Goal: Task Accomplishment & Management: Complete application form

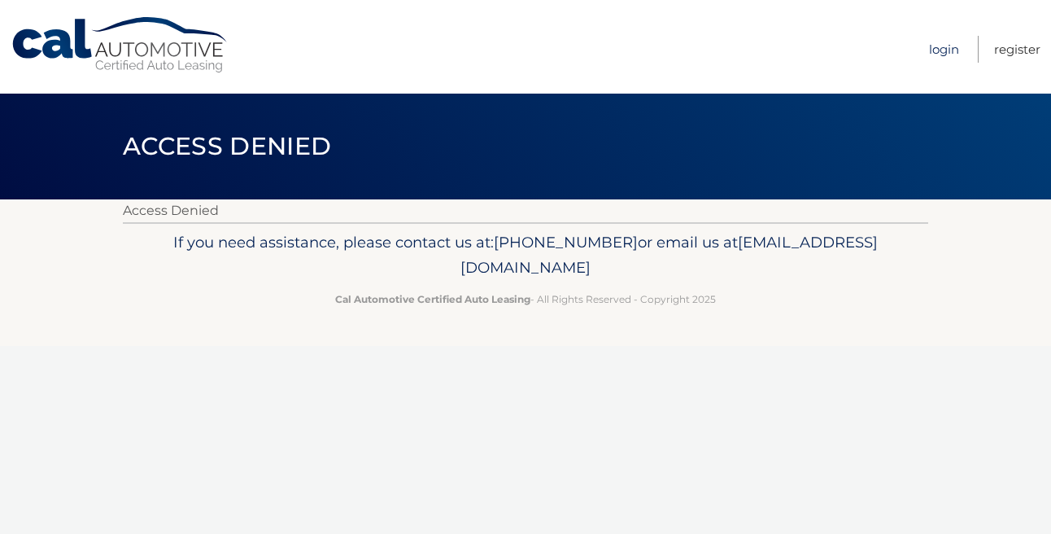
click at [940, 50] on link "Login" at bounding box center [944, 49] width 30 height 27
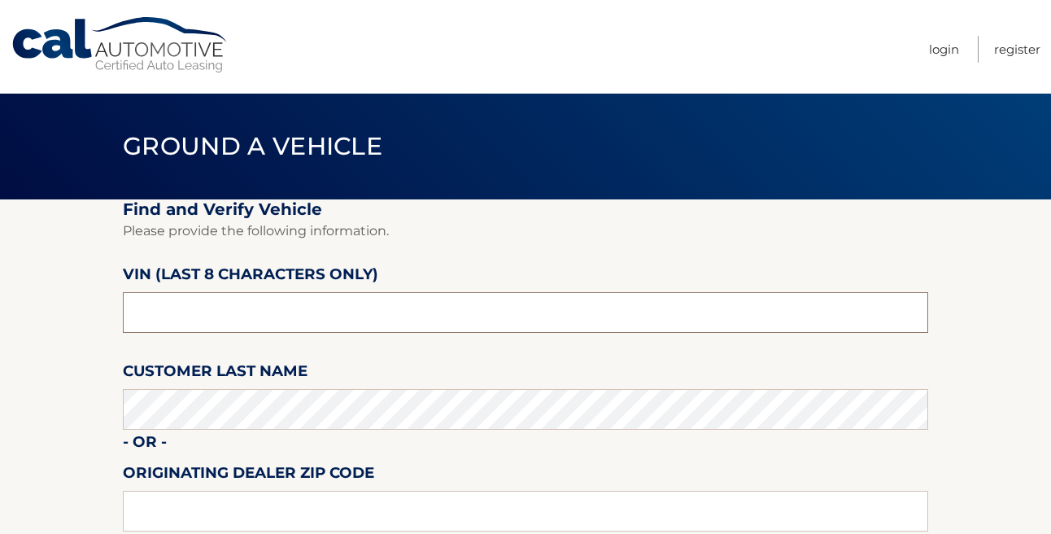
click at [197, 322] on input "text" at bounding box center [525, 312] width 805 height 41
type input "n8622785"
click at [70, 468] on section "Find and Verify Vehicle Please provide the following information. VIN (last 8 c…" at bounding box center [525, 408] width 1051 height 419
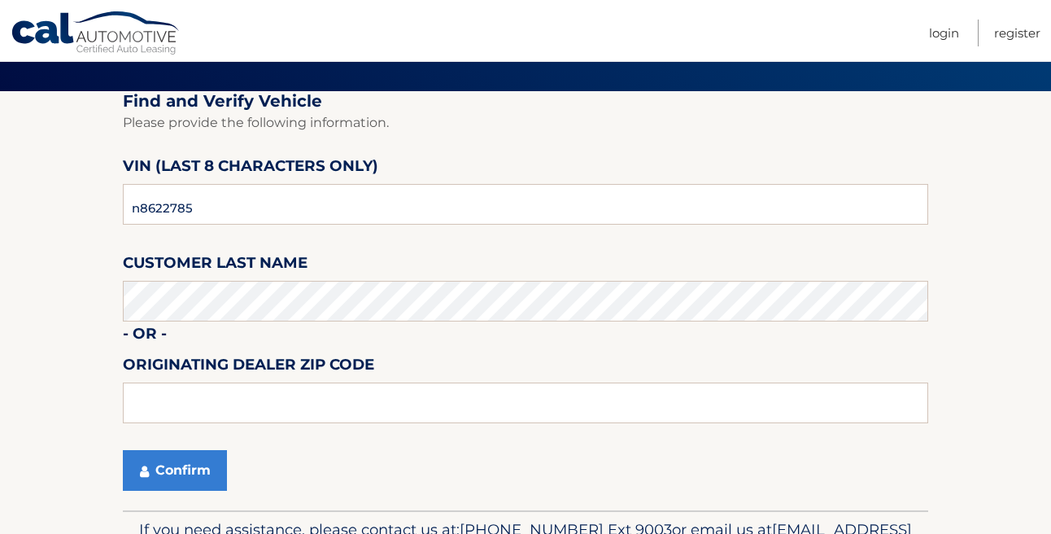
scroll to position [111, 0]
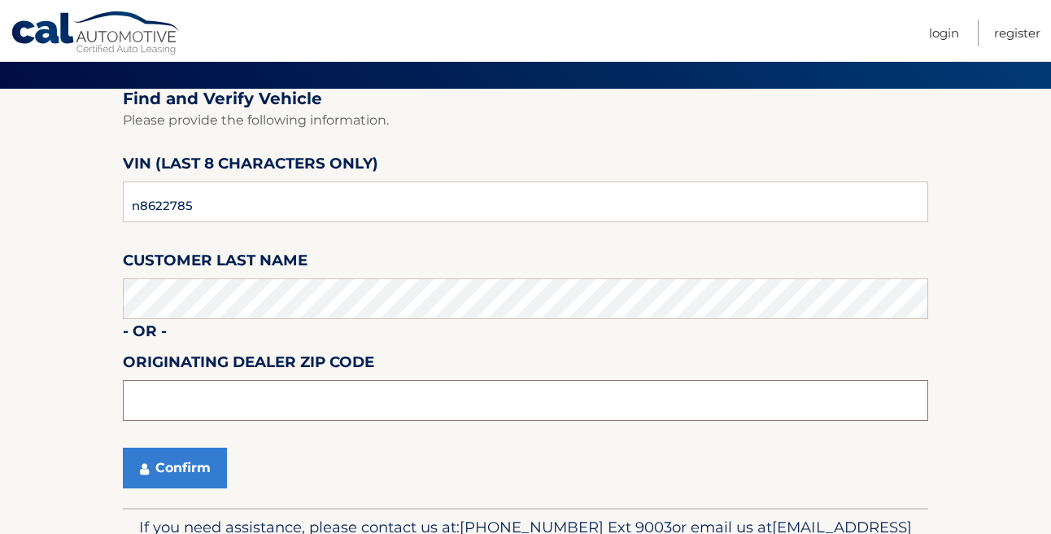
click at [159, 404] on input "text" at bounding box center [525, 400] width 805 height 41
type input "18045"
click at [170, 464] on button "Confirm" at bounding box center [175, 467] width 104 height 41
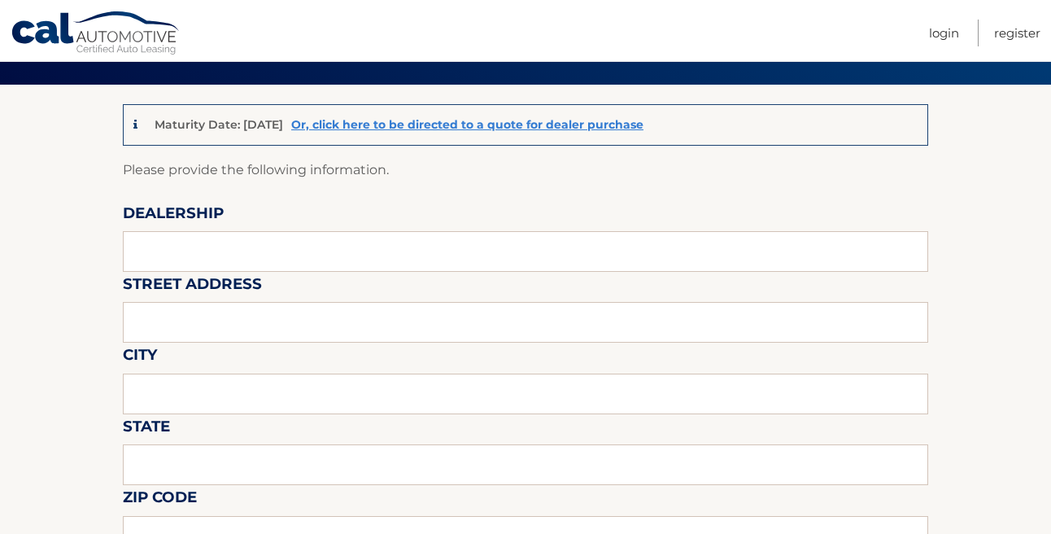
scroll to position [120, 0]
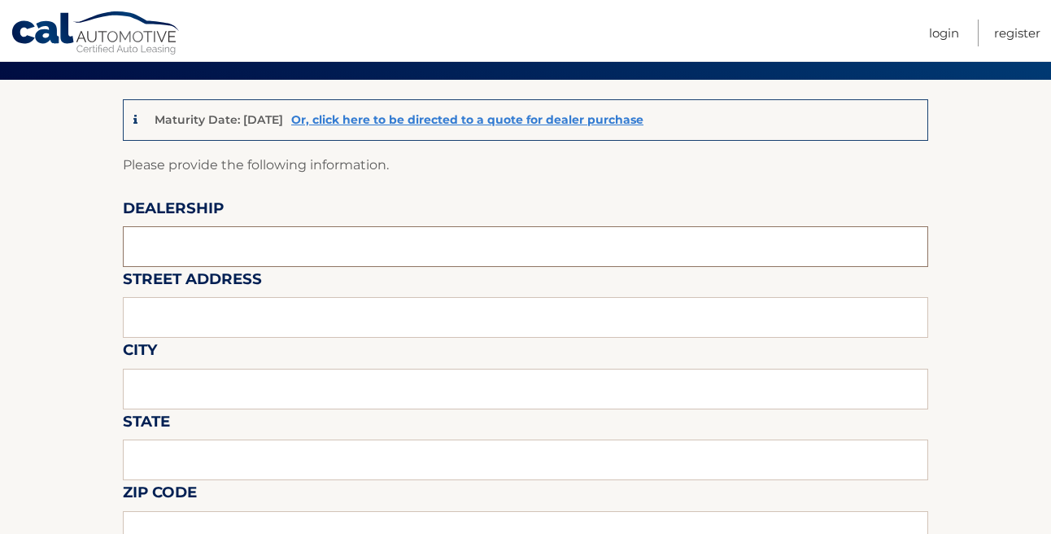
click at [152, 240] on input "text" at bounding box center [525, 246] width 805 height 41
type input "Brown [PERSON_NAME] Chrysler"
click at [183, 314] on input "text" at bounding box center [525, 317] width 805 height 41
type input "[STREET_ADDRESS]"
click at [173, 389] on input "text" at bounding box center [525, 388] width 805 height 41
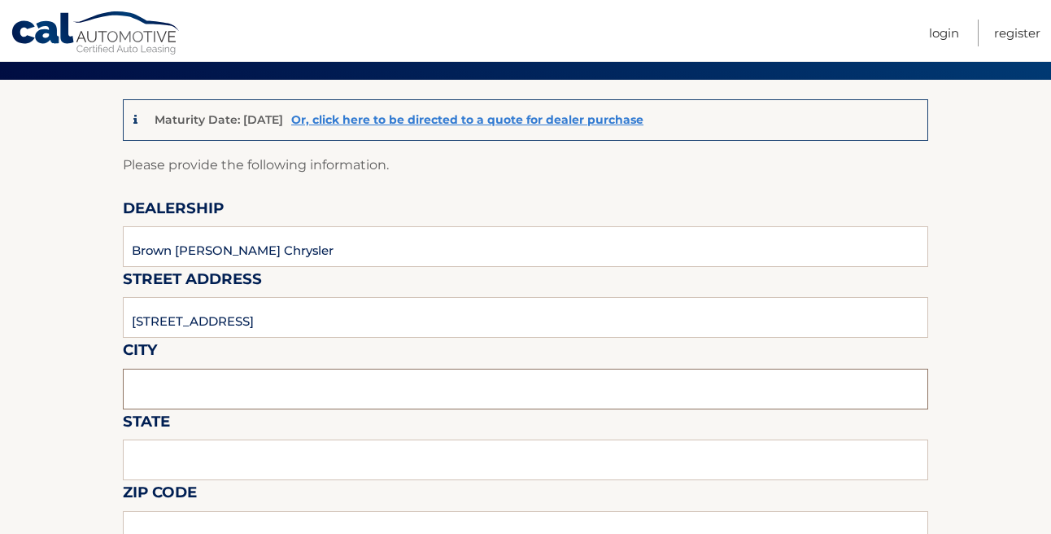
type input "Easton"
type input "PA"
type input "18045"
type input "6104176869"
type input "kkeit102@yahoo.com"
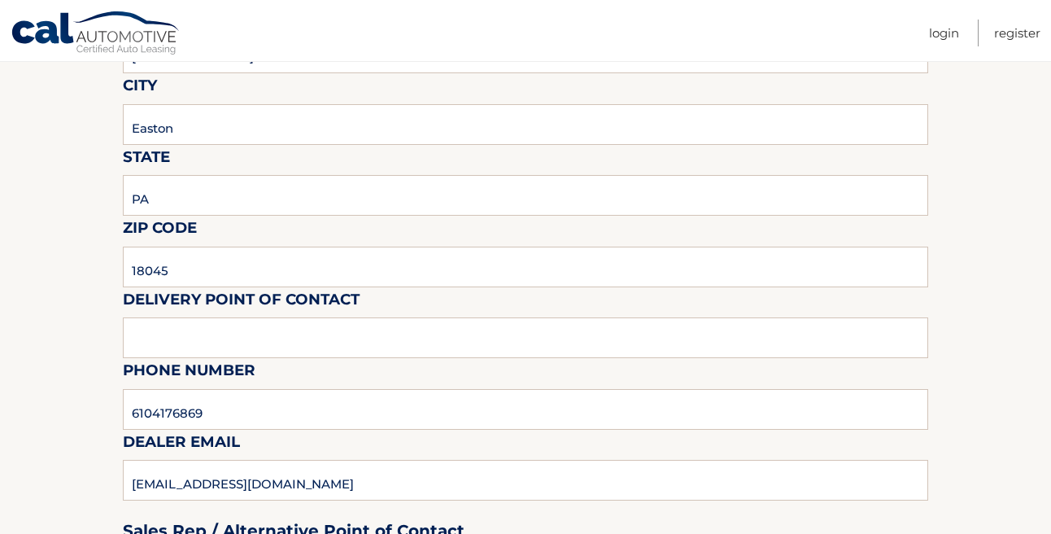
scroll to position [438, 0]
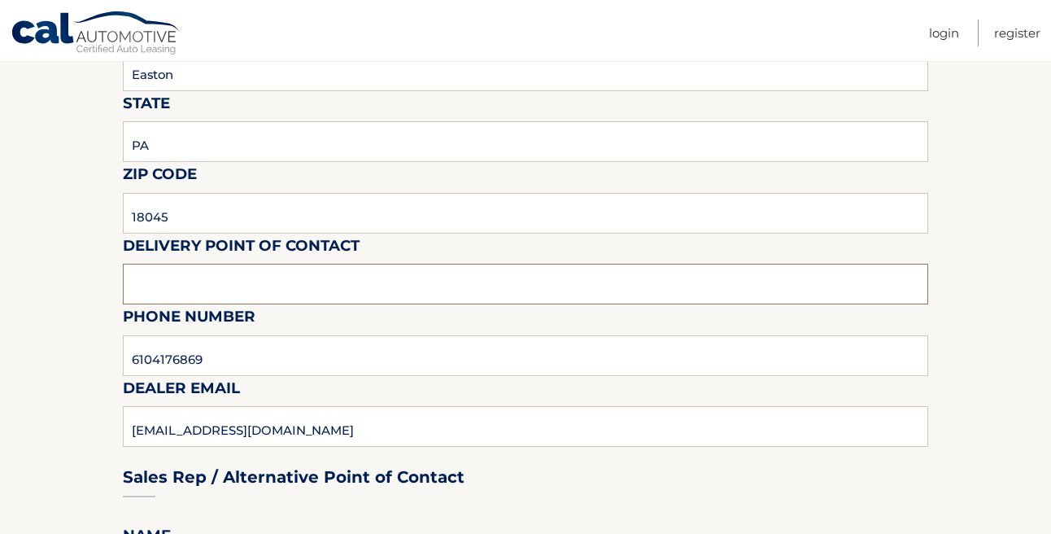
click at [160, 286] on input "text" at bounding box center [525, 284] width 805 height 41
type input "Kolbe"
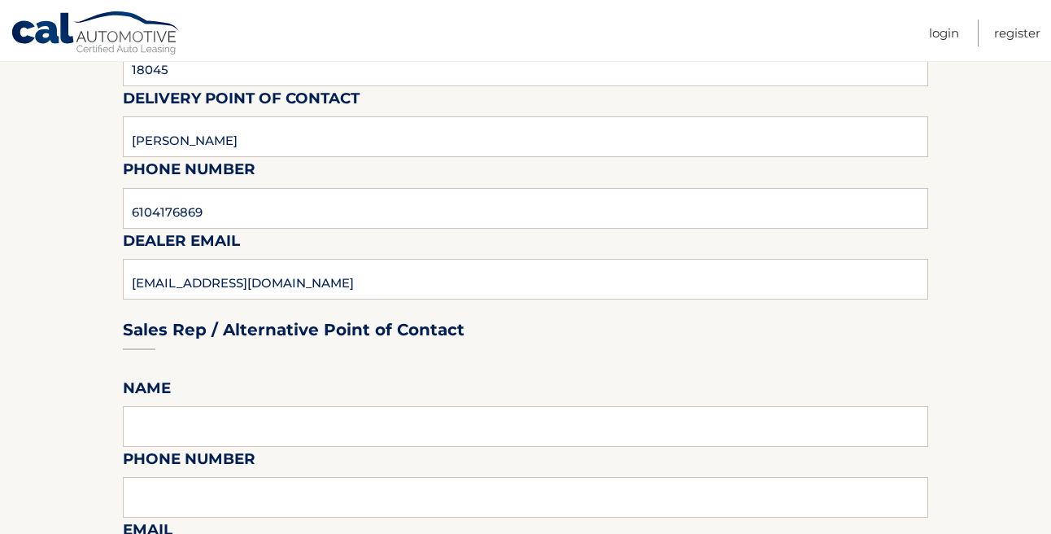
scroll to position [586, 0]
click at [179, 281] on div "Sales Rep / Alternative Point of Contact" at bounding box center [525, 298] width 805 height 115
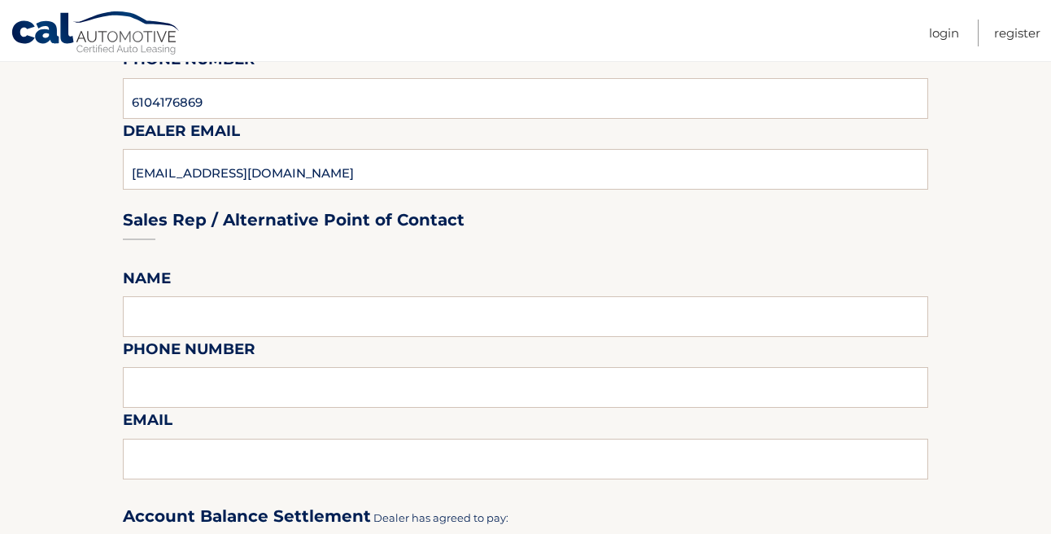
scroll to position [719, 0]
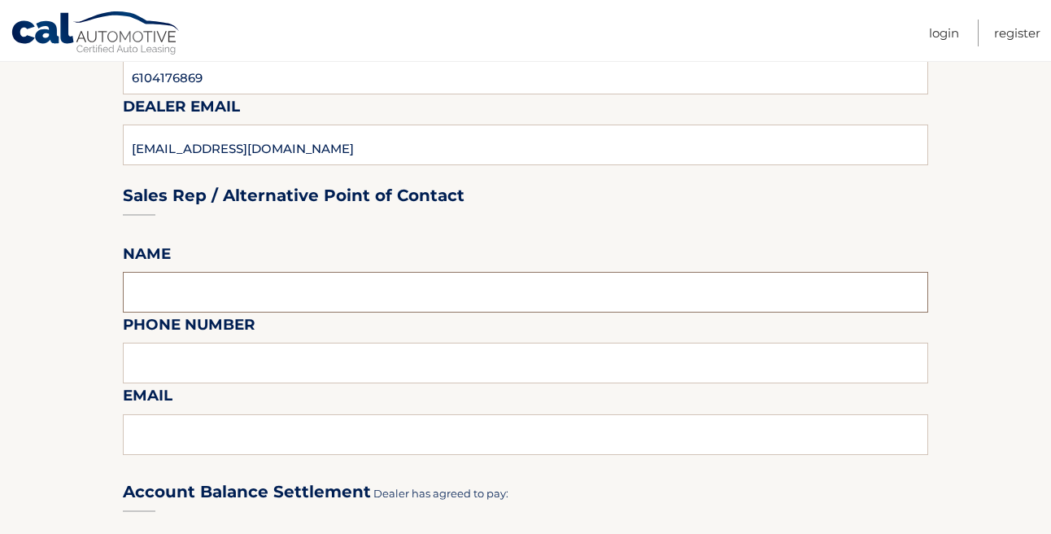
click at [146, 294] on input "text" at bounding box center [525, 292] width 805 height 41
type input "Kolbe"
click at [181, 356] on input "text" at bounding box center [525, 362] width 805 height 41
type input "6104176869"
click at [84, 410] on section "Maturity Date: 11/09/2025 Or, click here to be directed to a quote for dealer p…" at bounding box center [525, 371] width 1051 height 1782
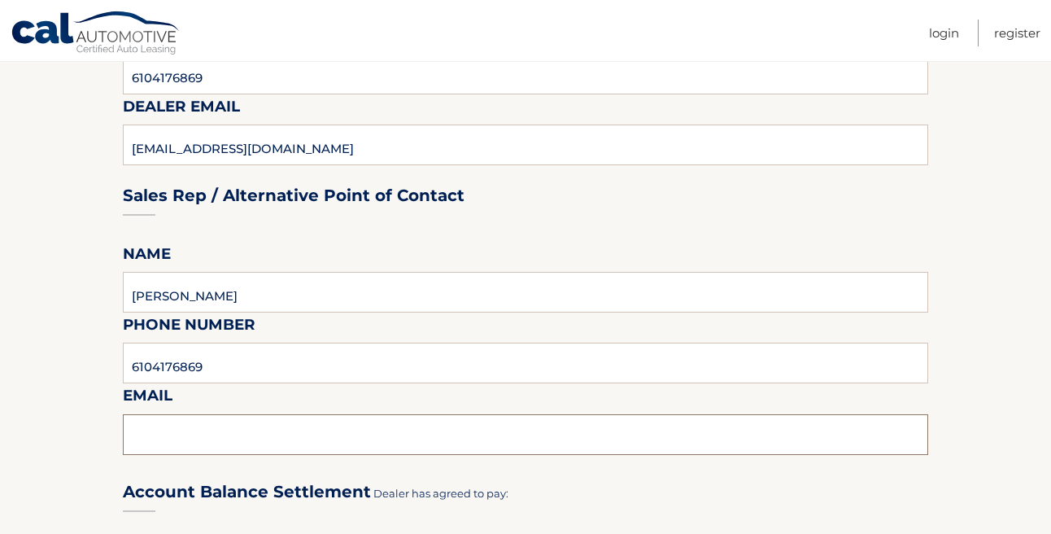
click at [133, 437] on input "text" at bounding box center [525, 434] width 805 height 41
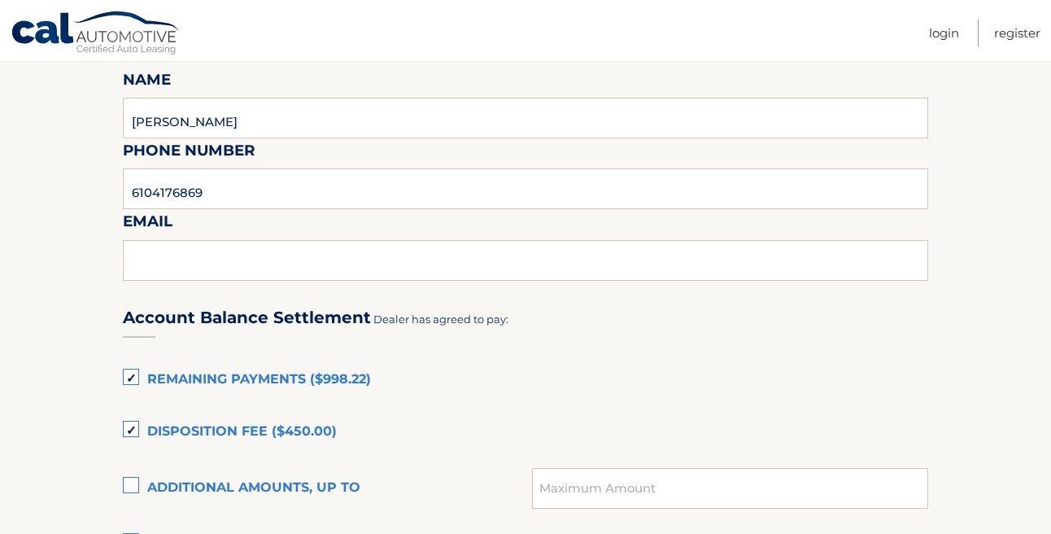
scroll to position [897, 0]
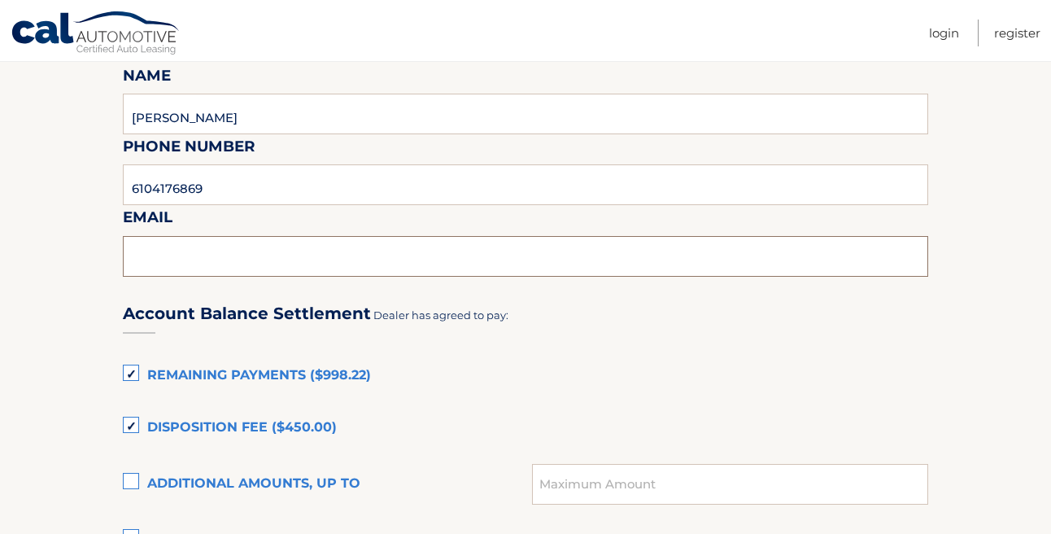
click at [271, 264] on input "text" at bounding box center [525, 256] width 805 height 41
type input "KKEITER@BROWNDAUB.com"
click at [81, 412] on section "Maturity Date: 11/09/2025 Or, click here to be directed to a quote for dealer p…" at bounding box center [525, 193] width 1051 height 1782
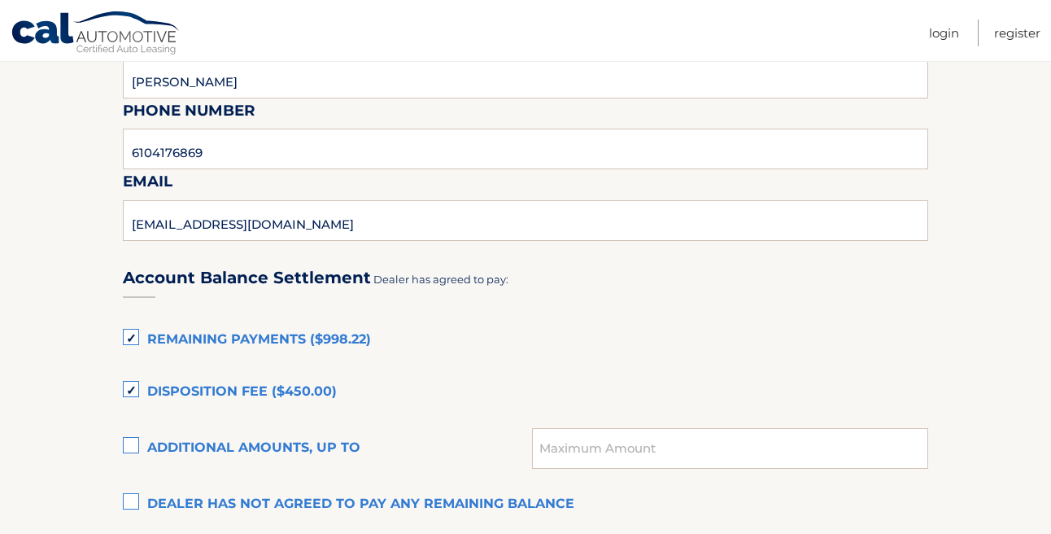
scroll to position [946, 0]
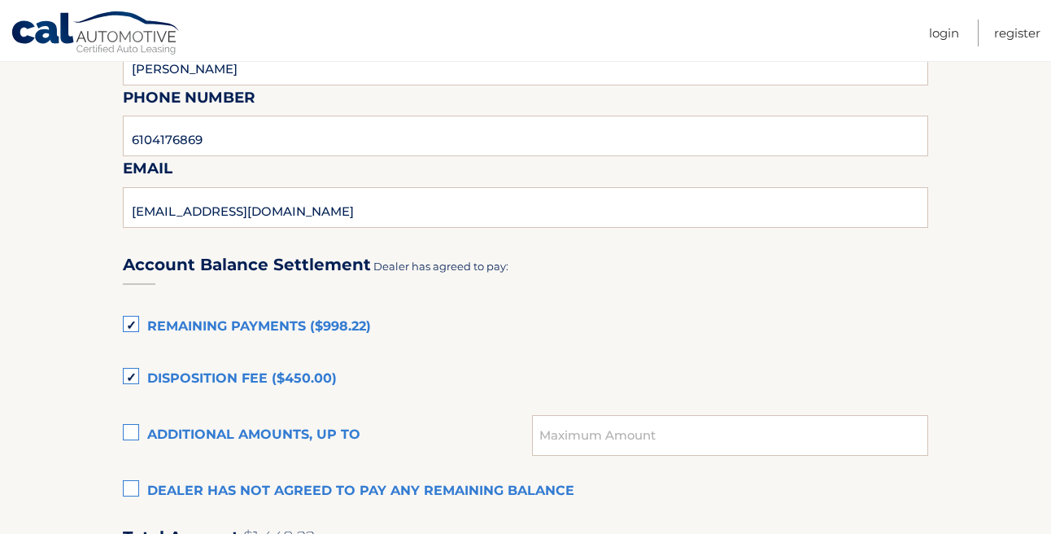
click at [126, 380] on label "Disposition Fee ($450.00)" at bounding box center [525, 379] width 805 height 33
click at [0, 0] on input "Disposition Fee ($450.00)" at bounding box center [0, 0] width 0 height 0
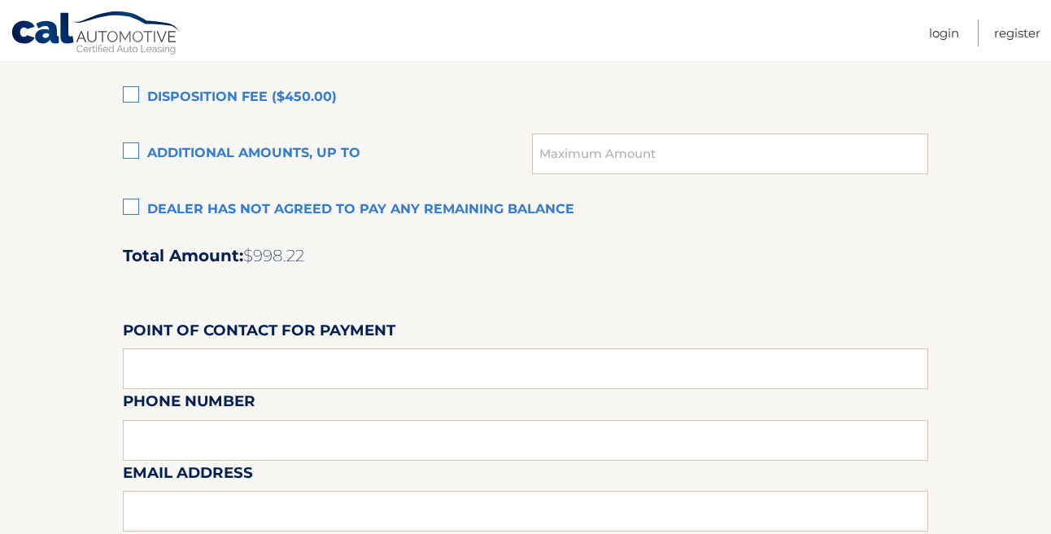
scroll to position [1286, 0]
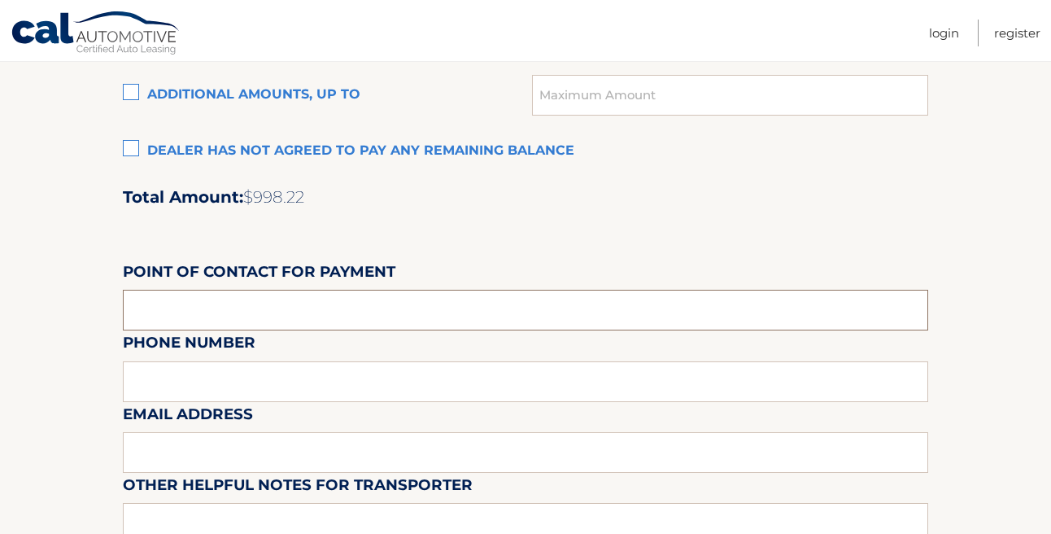
click at [164, 309] on input "text" at bounding box center [525, 310] width 805 height 41
type input "Mary"
click at [178, 389] on div "Email Address" at bounding box center [525, 365] width 805 height 71
click at [130, 375] on div "Email Address" at bounding box center [525, 365] width 805 height 71
click at [181, 373] on div "Email Address" at bounding box center [525, 365] width 805 height 71
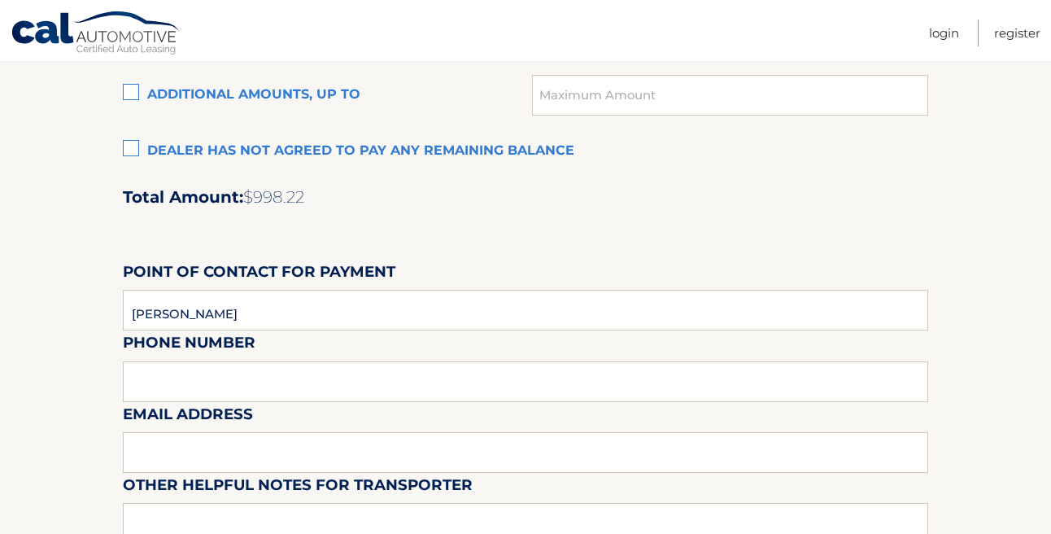
click at [167, 381] on div "Email Address" at bounding box center [525, 365] width 805 height 71
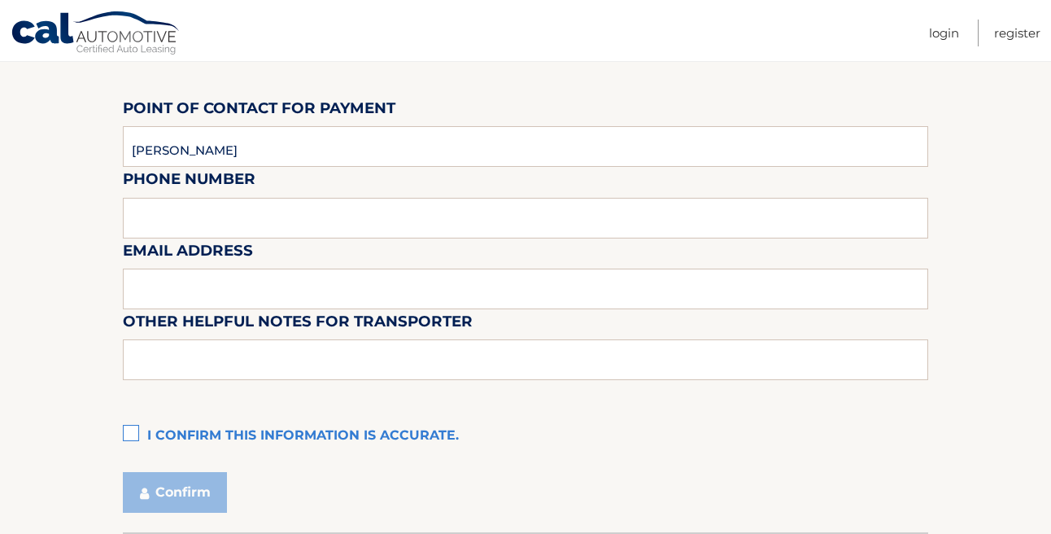
scroll to position [1464, 0]
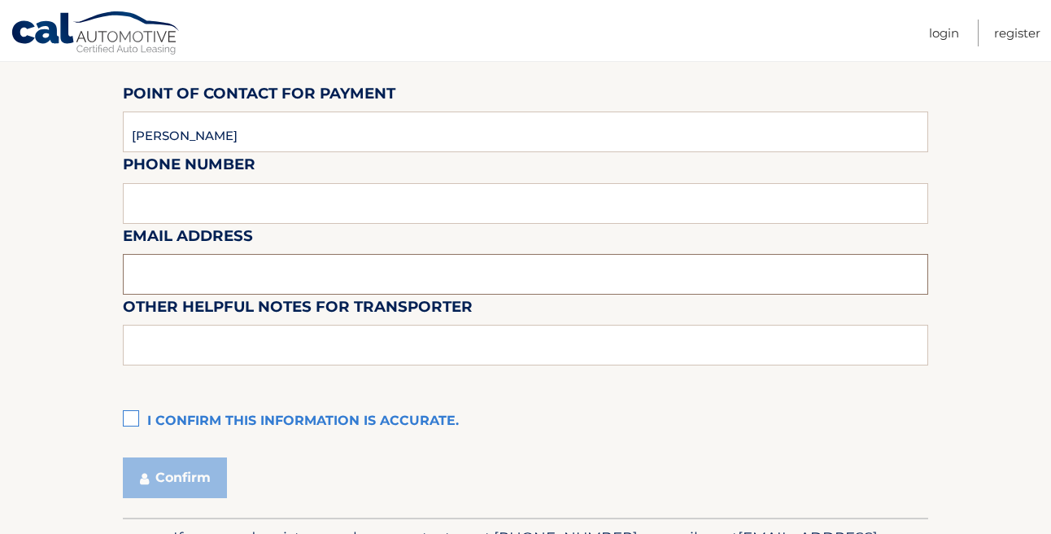
click at [164, 263] on input "text" at bounding box center [525, 274] width 805 height 41
type input "mleigenbrodt@browndaub.com"
click at [198, 354] on input "text" at bounding box center [525, 345] width 805 height 41
type input "See Kolbe"
click at [126, 419] on label "I confirm this information is accurate." at bounding box center [525, 421] width 805 height 33
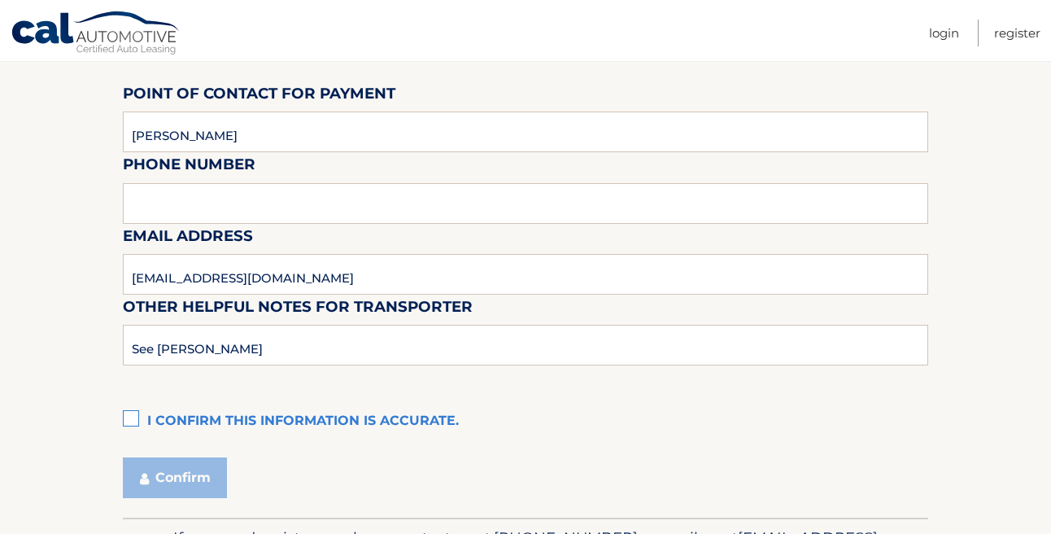
click at [0, 0] on input "I confirm this information is accurate." at bounding box center [0, 0] width 0 height 0
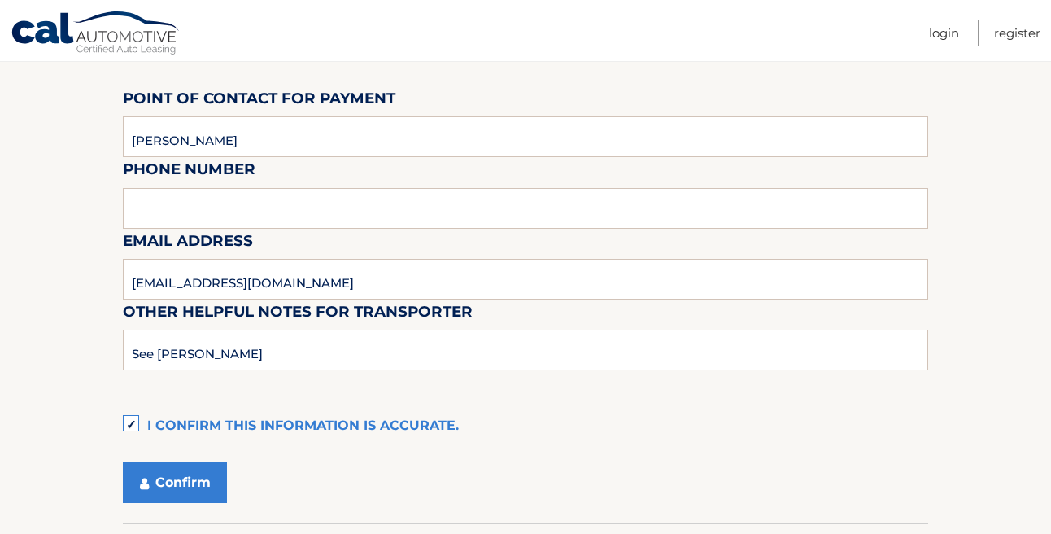
scroll to position [1572, 0]
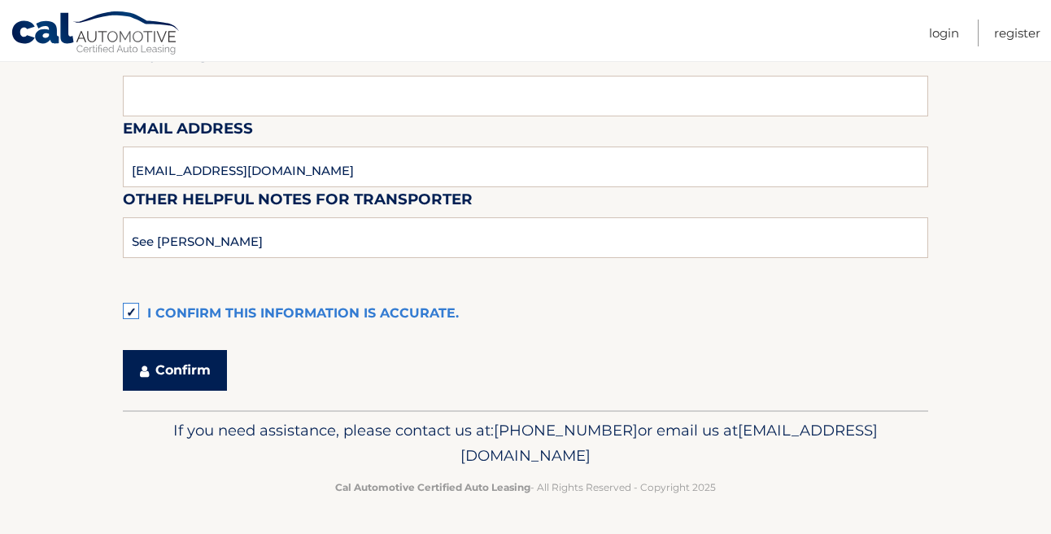
click at [162, 364] on button "Confirm" at bounding box center [175, 370] width 104 height 41
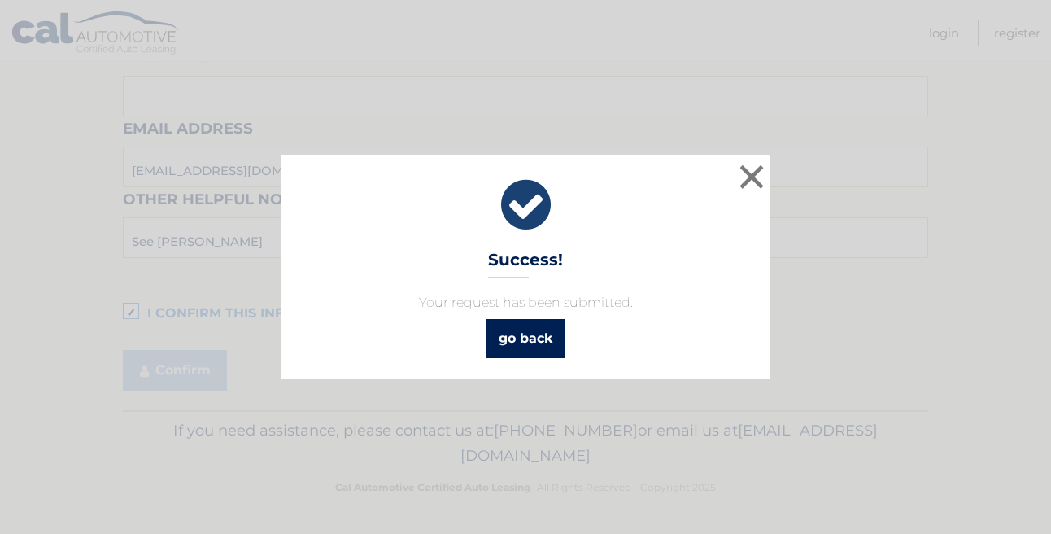
click at [505, 354] on link "go back" at bounding box center [526, 338] width 80 height 39
